Goal: Information Seeking & Learning: Learn about a topic

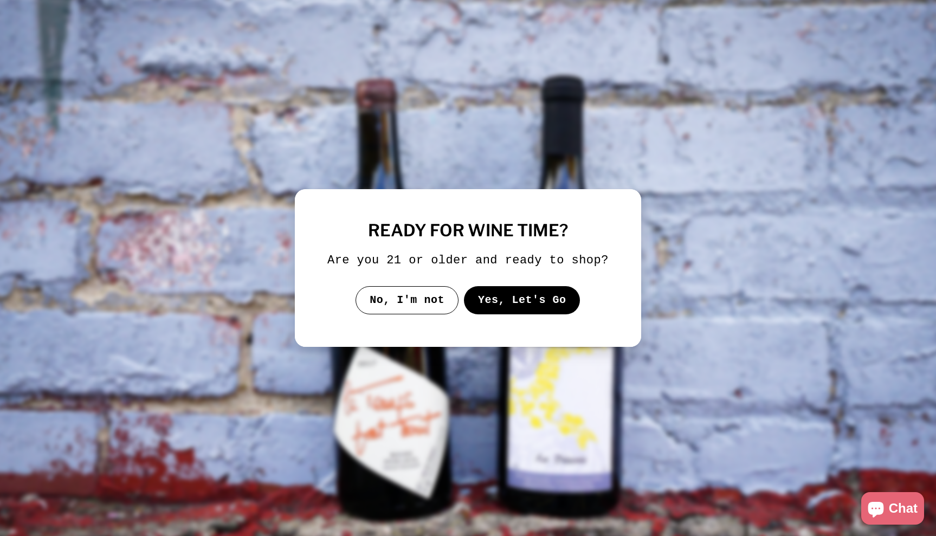
click at [510, 288] on div "ready for wine time? Are you 21 or older and ready to shop? No, I'm not Yes, Le…" at bounding box center [467, 268] width 281 height 93
click at [509, 307] on button "Yes, Let's Go" at bounding box center [522, 300] width 117 height 28
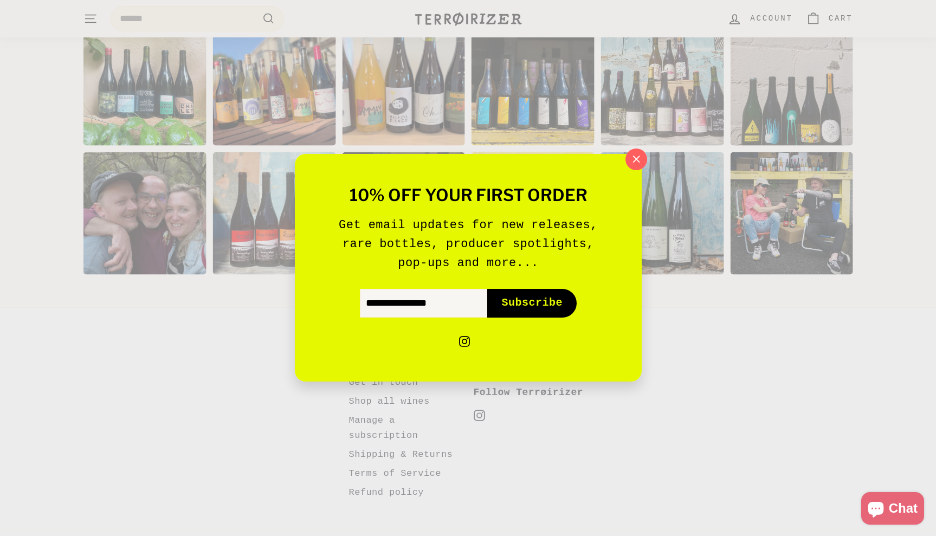
scroll to position [2230, 0]
click at [646, 147] on div "10% off your first order Get email updates for new releases, rare bottles, prod…" at bounding box center [468, 268] width 936 height 536
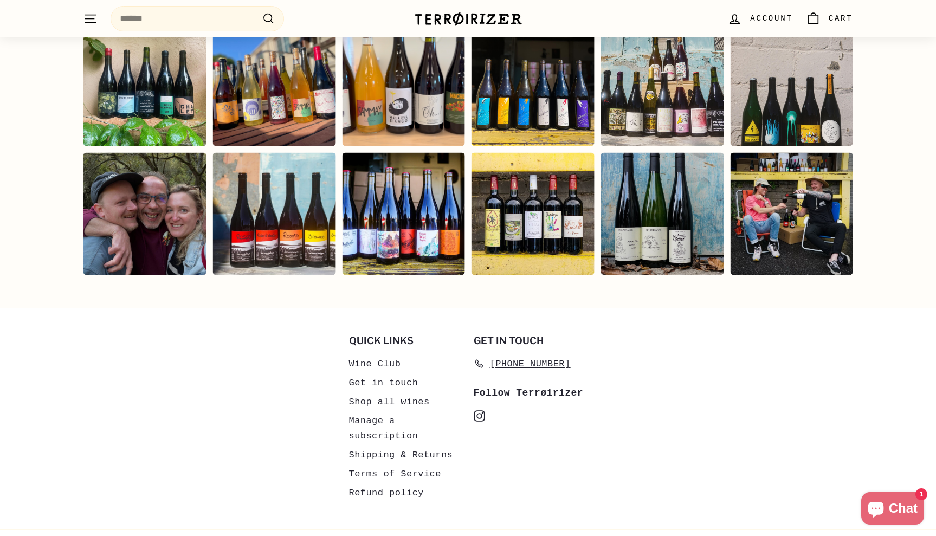
click at [478, 410] on icon "instagram" at bounding box center [479, 415] width 11 height 11
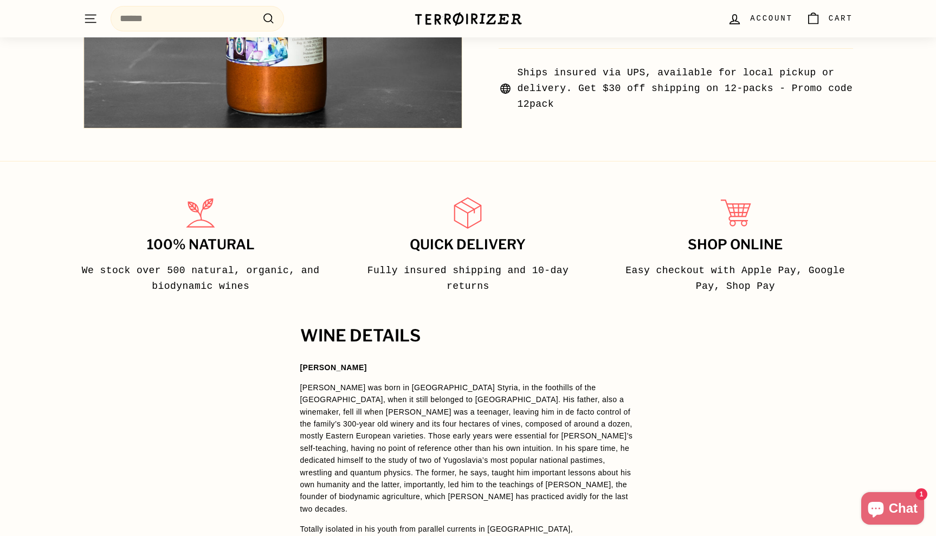
scroll to position [517, 0]
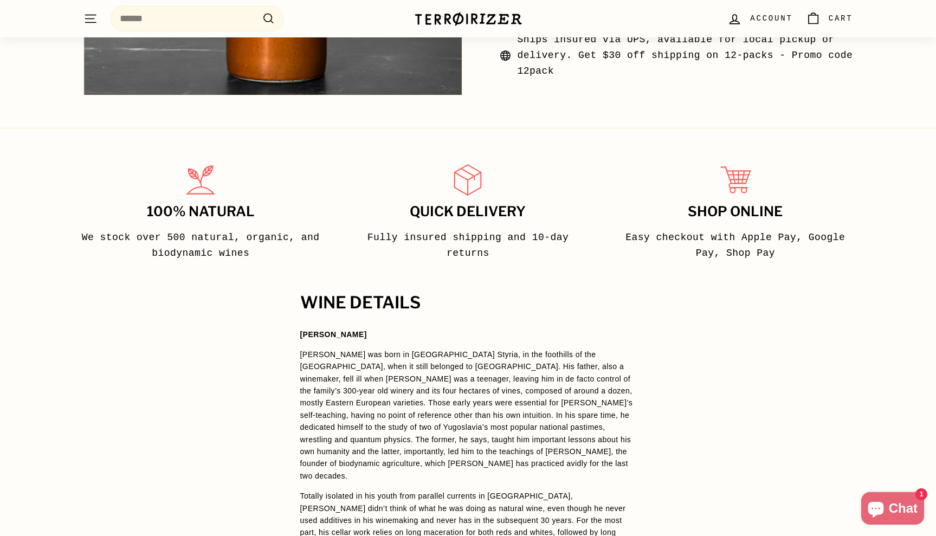
click at [403, 375] on p "[PERSON_NAME] was born in [GEOGRAPHIC_DATA] Styria, in the foothills of the [GE…" at bounding box center [468, 415] width 336 height 133
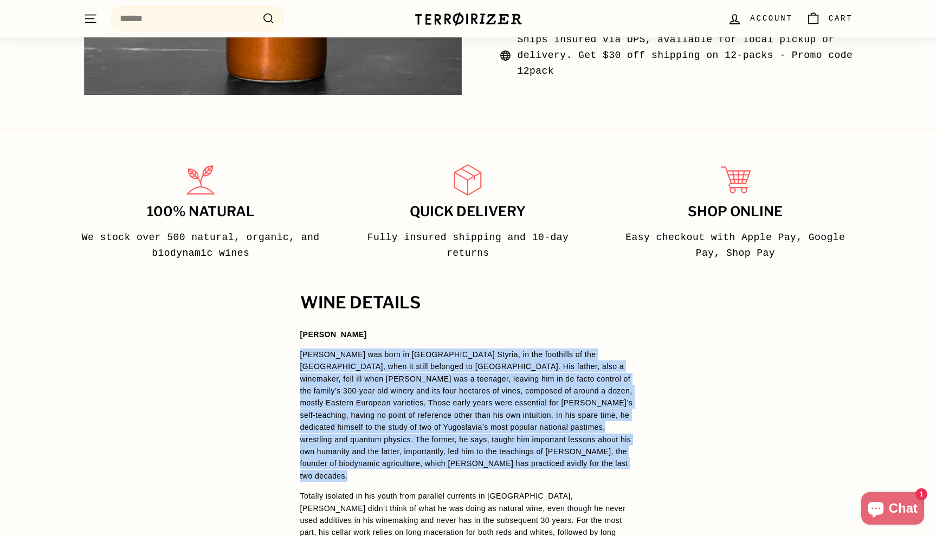
click at [403, 375] on p "[PERSON_NAME] was born in [GEOGRAPHIC_DATA] Styria, in the foothills of the [GE…" at bounding box center [468, 415] width 336 height 133
click at [403, 398] on p "[PERSON_NAME] was born in [GEOGRAPHIC_DATA] Styria, in the foothills of the [GE…" at bounding box center [468, 415] width 336 height 133
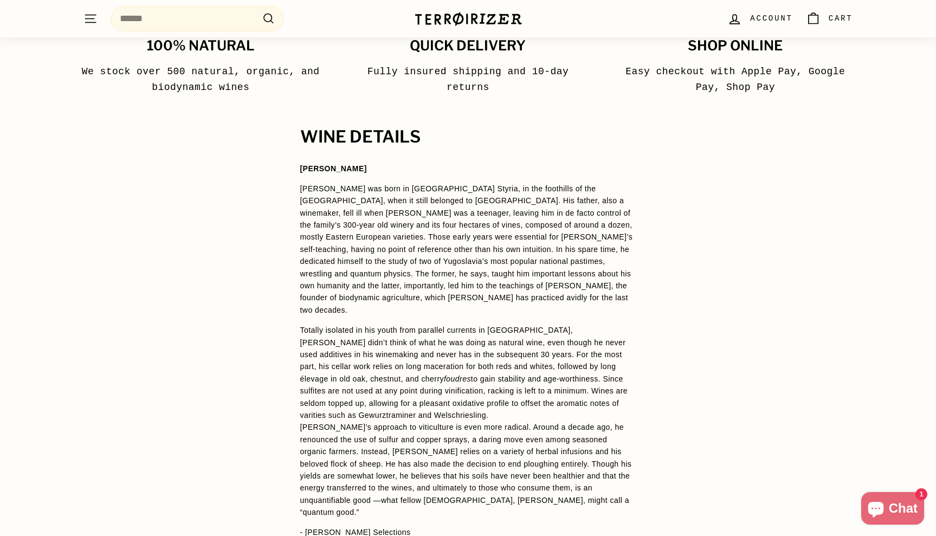
scroll to position [690, 0]
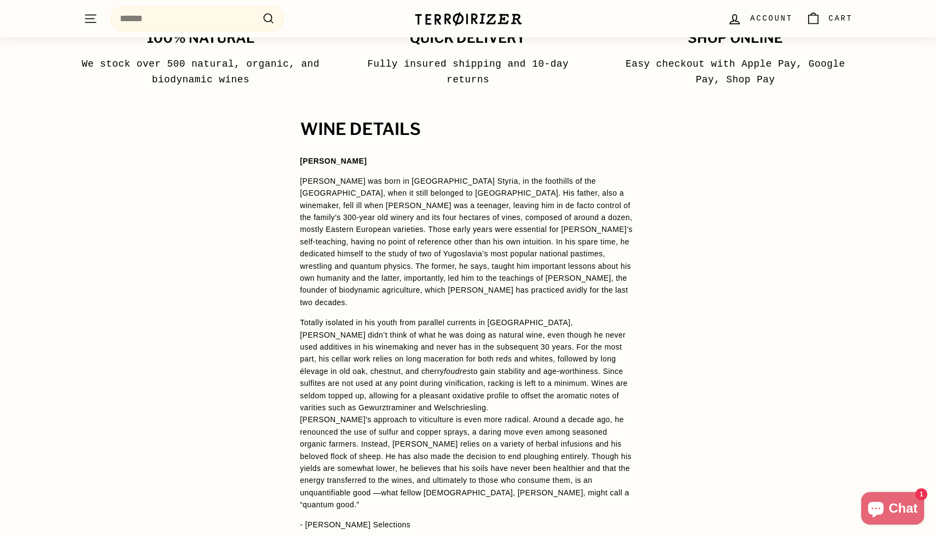
click at [368, 415] on span "[PERSON_NAME]’s approach to viticulture is even more radical. Around a decade a…" at bounding box center [466, 462] width 332 height 94
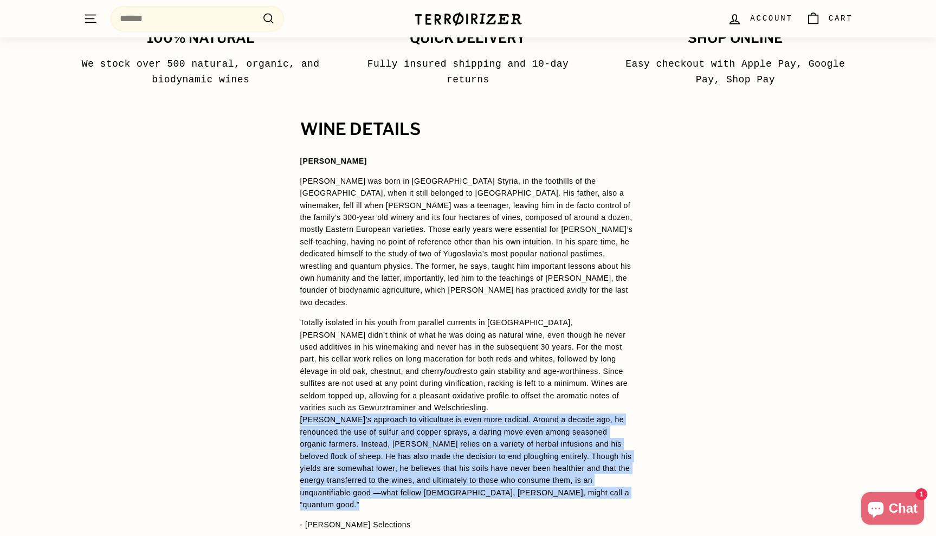
click at [368, 415] on span "[PERSON_NAME]’s approach to viticulture is even more radical. Around a decade a…" at bounding box center [466, 462] width 332 height 94
click at [371, 446] on span "[PERSON_NAME]’s approach to viticulture is even more radical. Around a decade a…" at bounding box center [466, 462] width 332 height 94
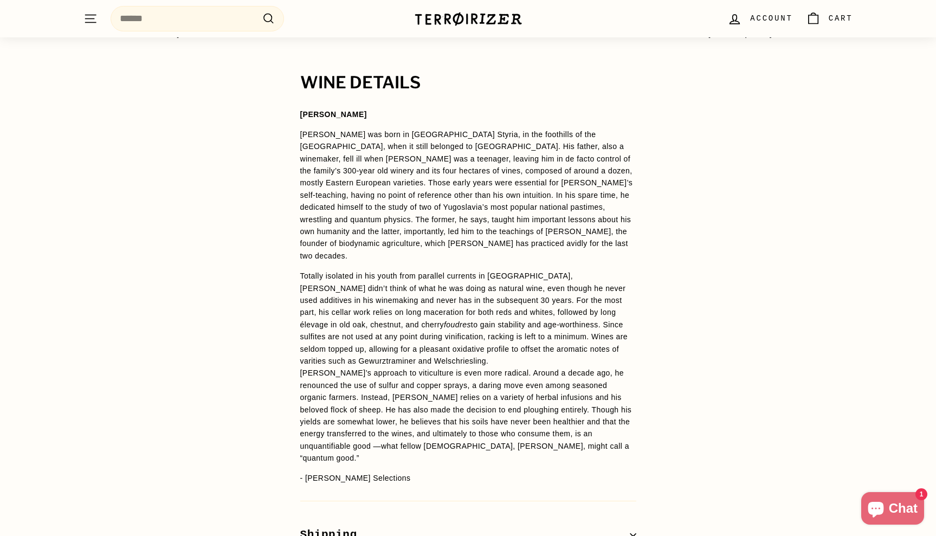
scroll to position [800, 0]
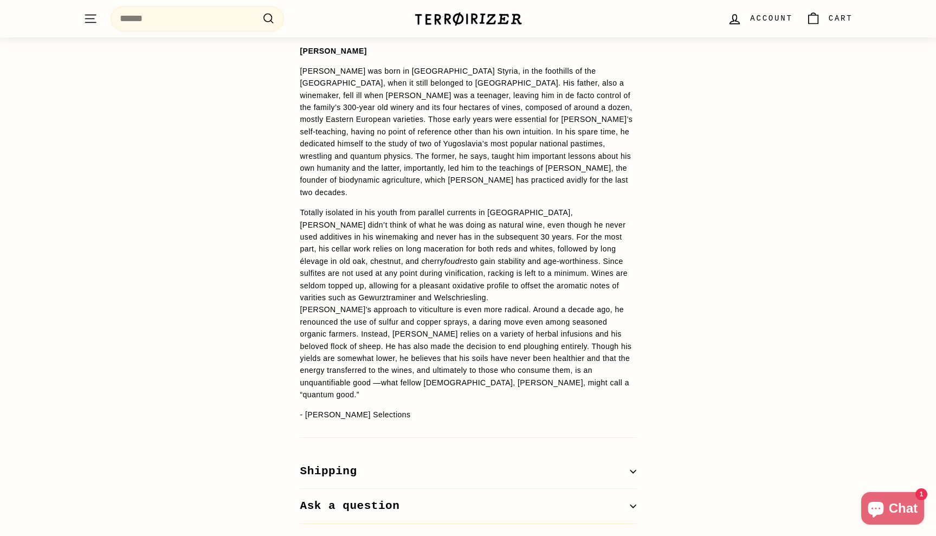
click at [372, 454] on button "Shipping" at bounding box center [468, 471] width 336 height 35
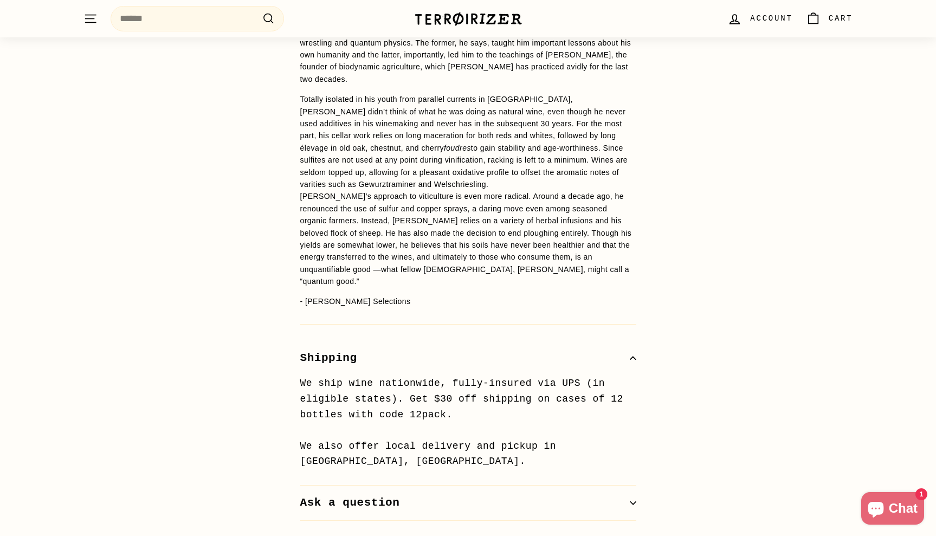
scroll to position [935, 0]
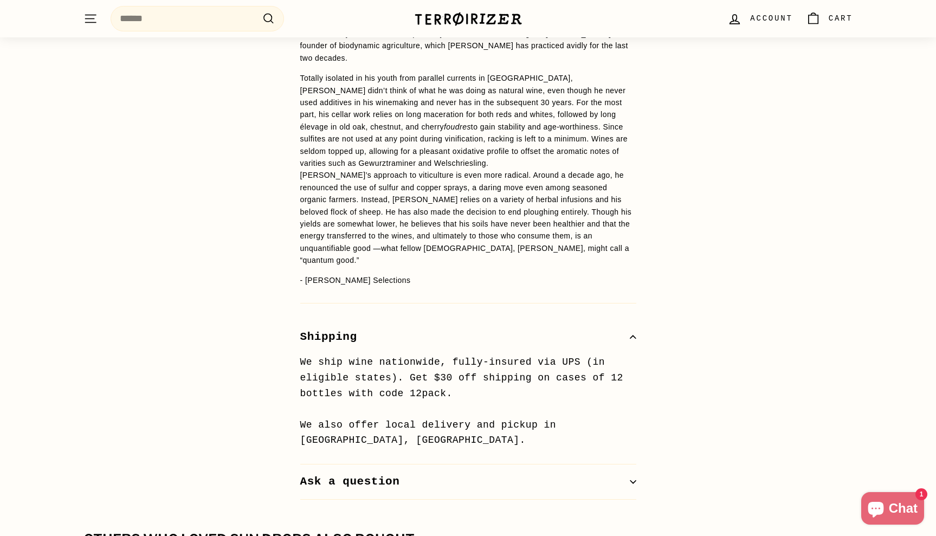
click at [395, 320] on button "Shipping" at bounding box center [468, 337] width 336 height 35
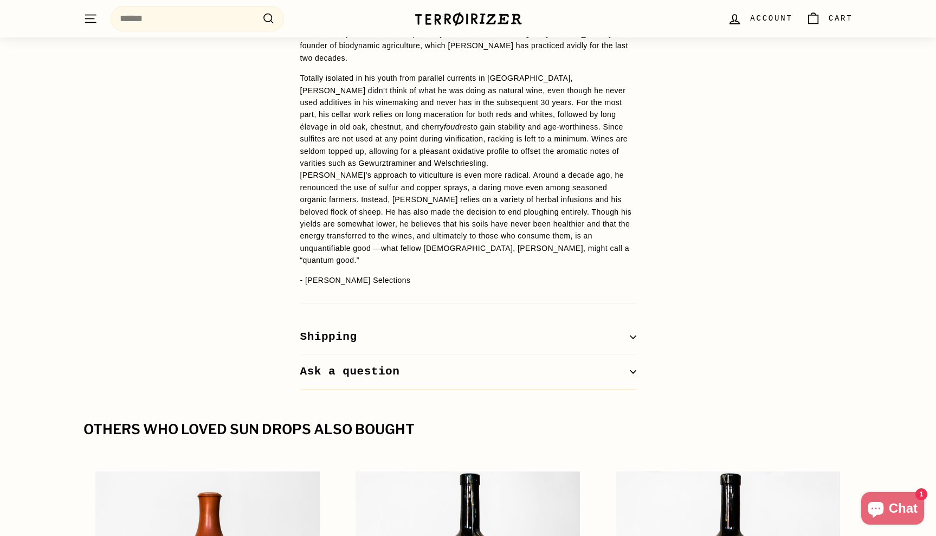
click at [442, 226] on span "[PERSON_NAME]’s approach to viticulture is even more radical. Around a decade a…" at bounding box center [466, 218] width 332 height 94
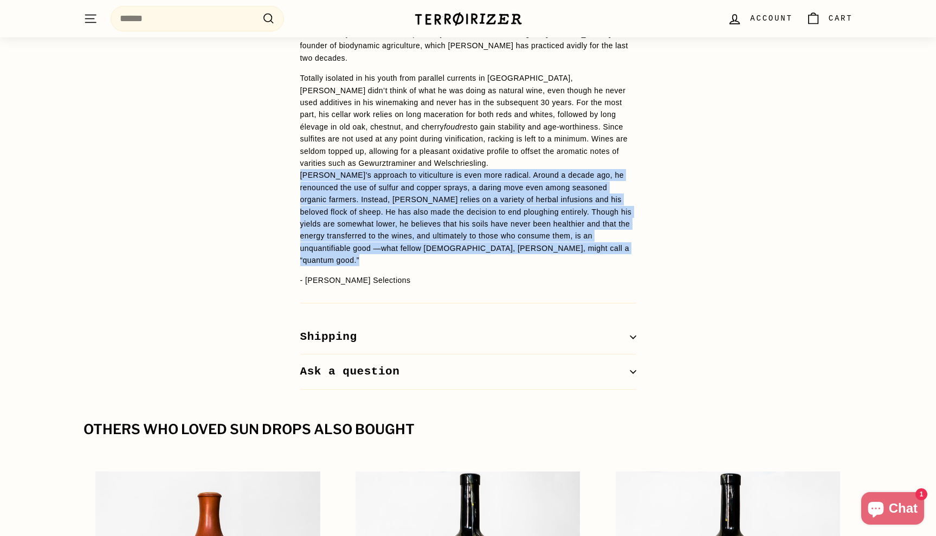
click at [442, 226] on span "[PERSON_NAME]’s approach to viticulture is even more radical. Around a decade a…" at bounding box center [466, 218] width 332 height 94
click at [442, 261] on div "WINE DETAILS [PERSON_NAME] [PERSON_NAME] was born in [GEOGRAPHIC_DATA] Styria, …" at bounding box center [468, 133] width 379 height 514
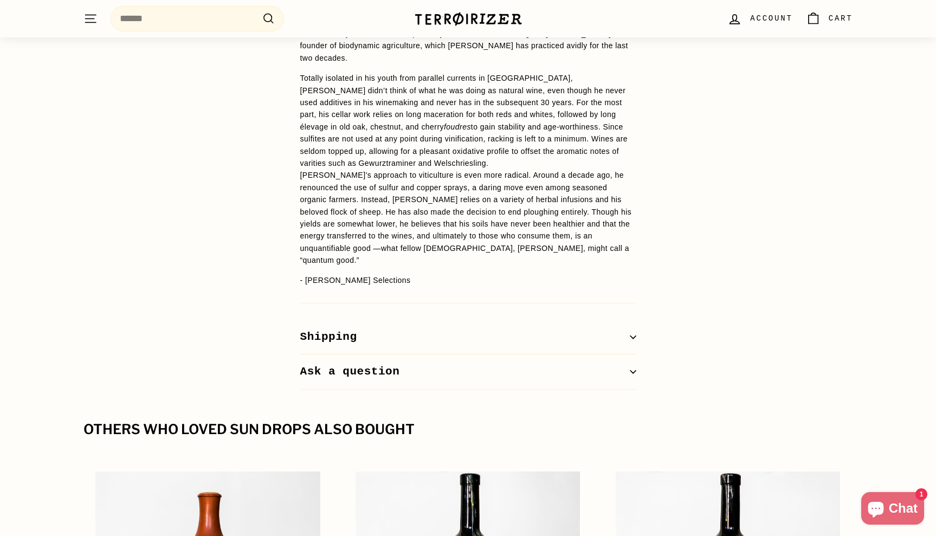
scroll to position [928, 0]
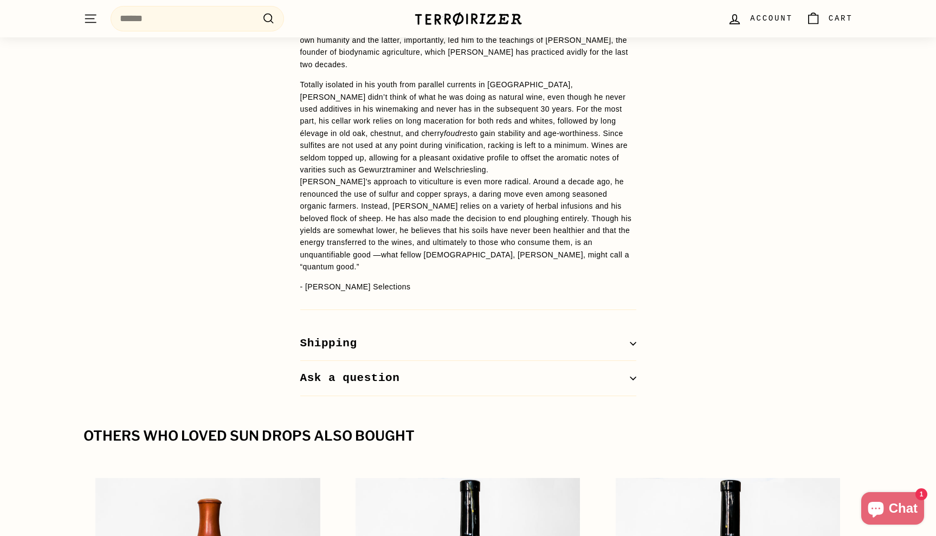
click at [480, 134] on span "to gain stability and age-worthiness. Since sulfites are not used at any point …" at bounding box center [464, 151] width 328 height 45
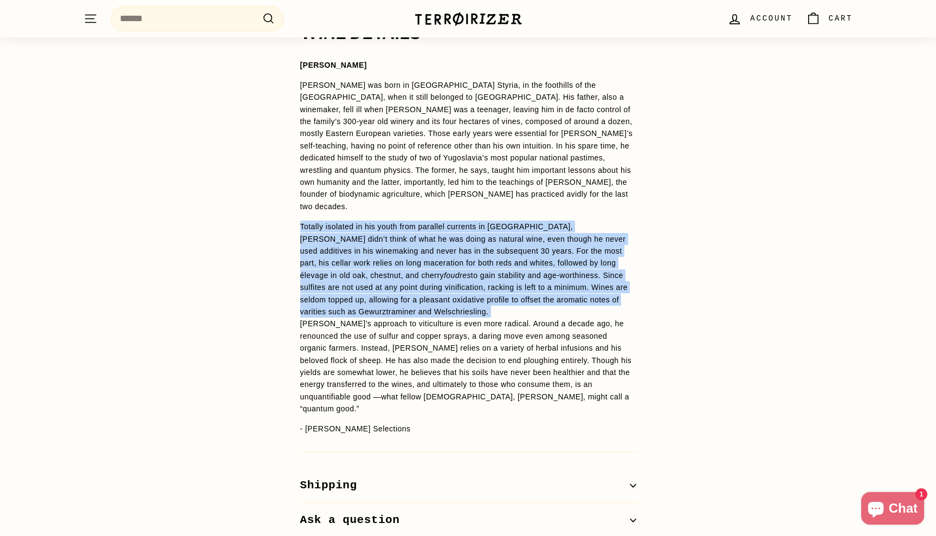
scroll to position [759, 0]
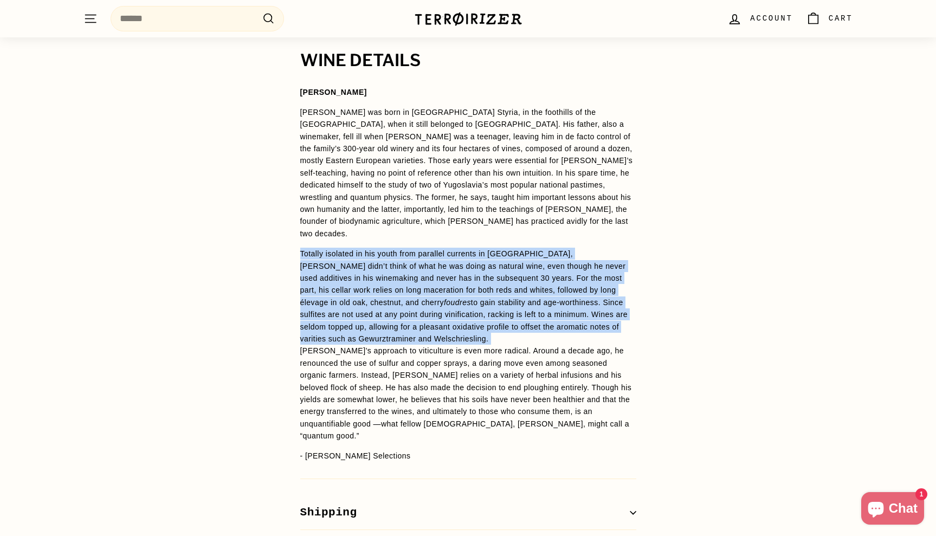
click at [706, 310] on div "WINE DETAILS [PERSON_NAME] [PERSON_NAME] was born in [GEOGRAPHIC_DATA] Styria, …" at bounding box center [468, 309] width 936 height 514
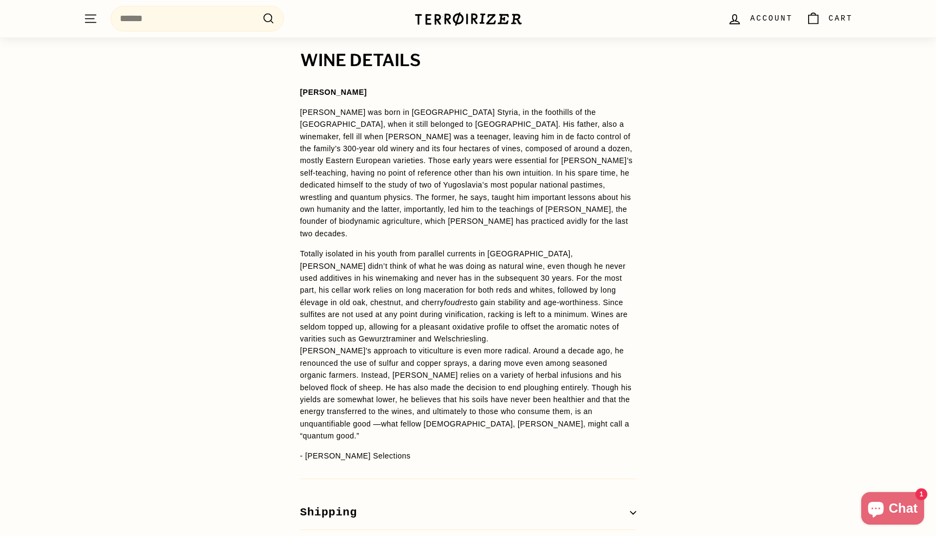
click at [598, 298] on span "to gain stability and age-worthiness. Since sulfites are not used at any point …" at bounding box center [464, 320] width 328 height 45
click at [696, 321] on div "WINE DETAILS [PERSON_NAME] [PERSON_NAME] was born in [GEOGRAPHIC_DATA] Styria, …" at bounding box center [468, 309] width 936 height 514
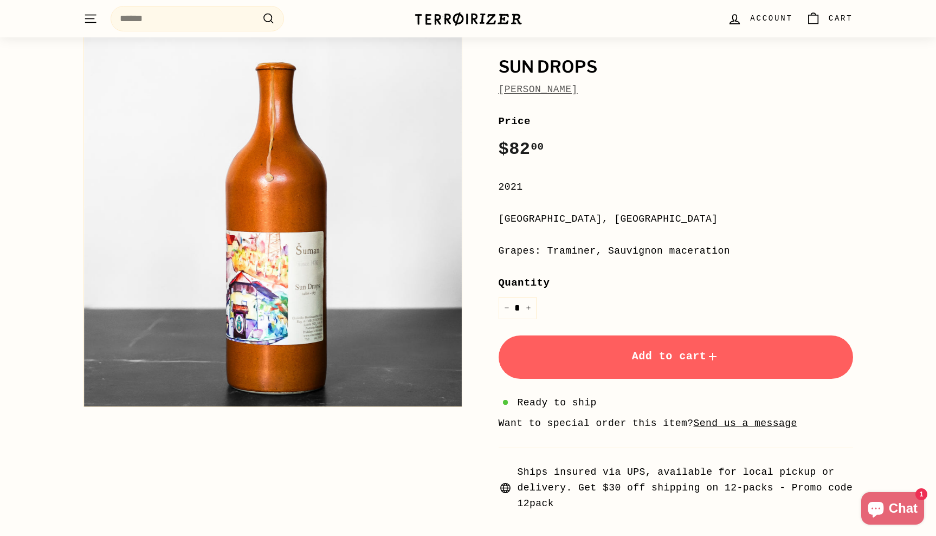
scroll to position [81, 0]
